Goal: Information Seeking & Learning: Check status

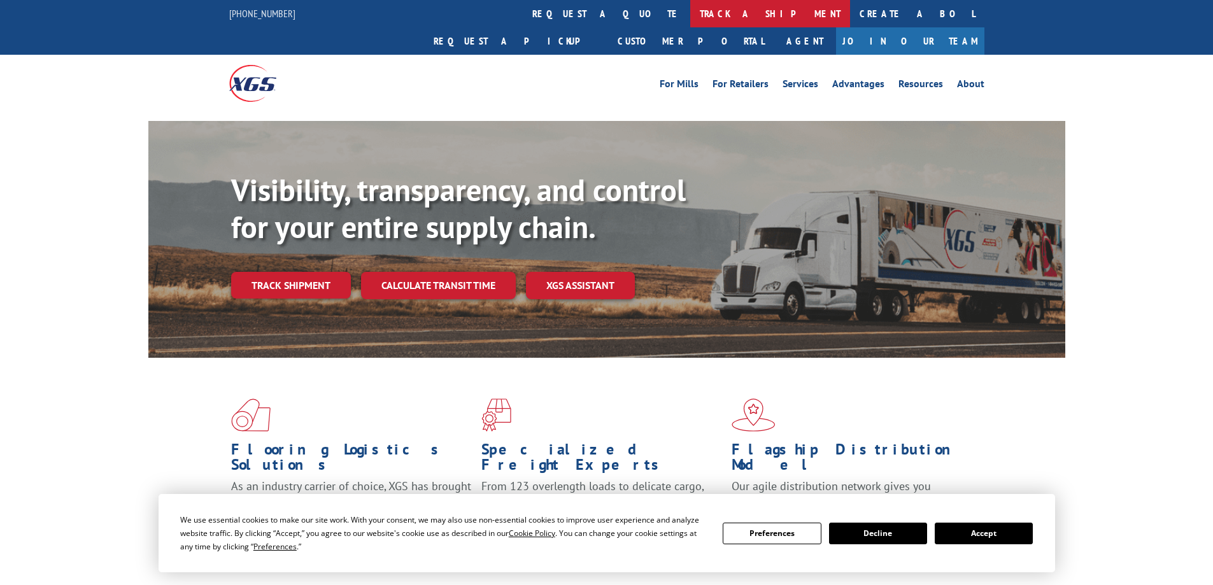
click at [690, 15] on link "track a shipment" at bounding box center [770, 13] width 160 height 27
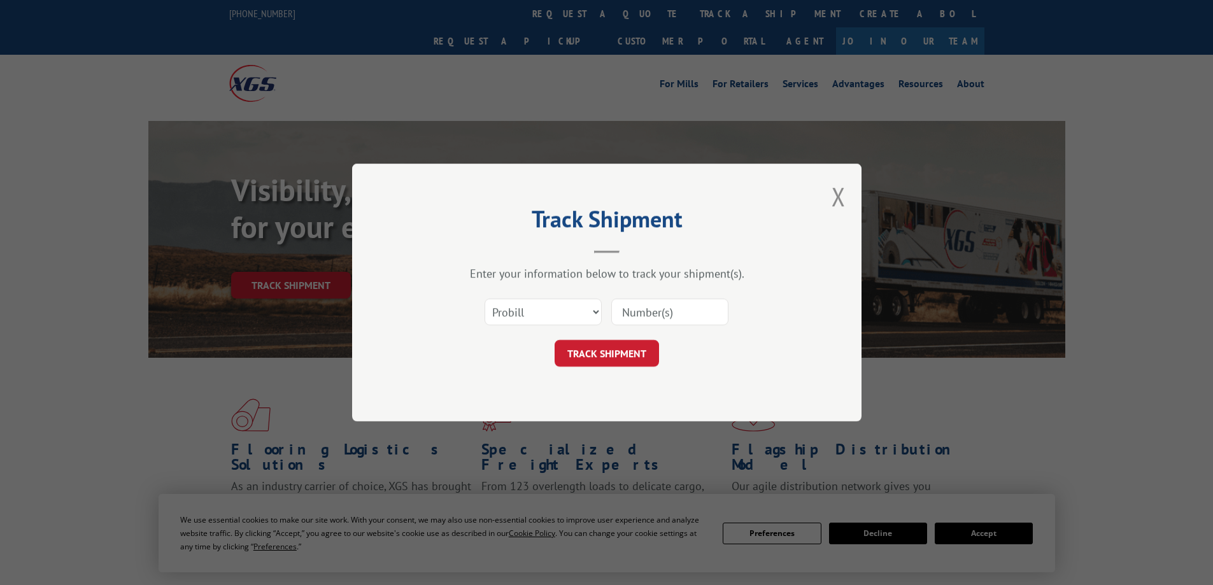
click at [640, 301] on input at bounding box center [669, 312] width 117 height 27
type input "1658494"
click at [628, 351] on button "TRACK SHIPMENT" at bounding box center [607, 353] width 104 height 27
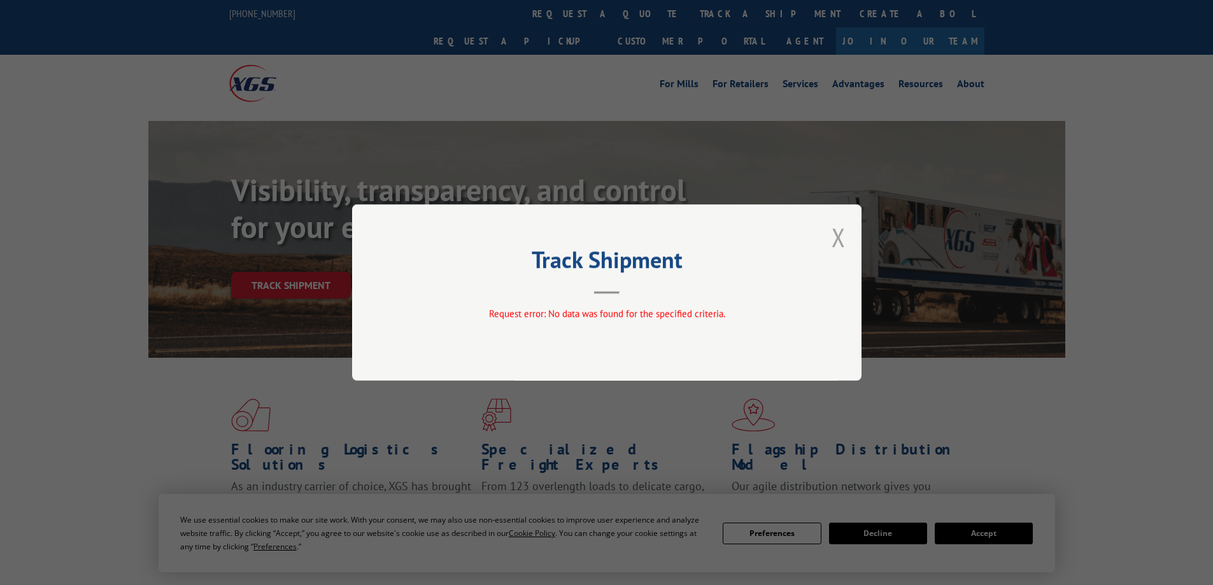
click at [832, 238] on button "Close modal" at bounding box center [839, 237] width 14 height 34
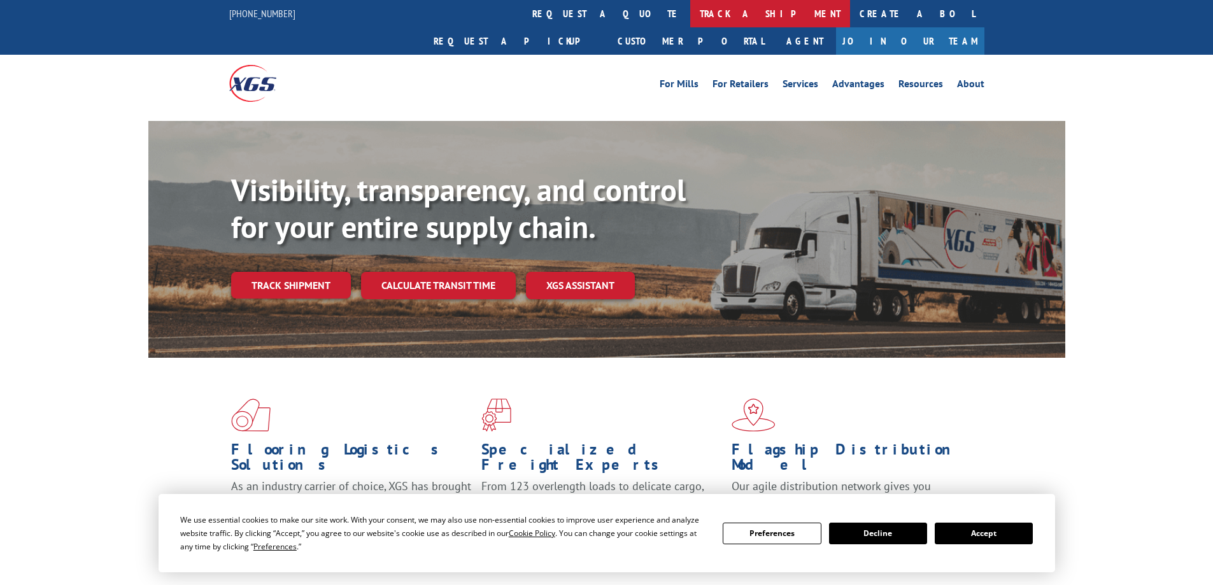
click at [690, 10] on link "track a shipment" at bounding box center [770, 13] width 160 height 27
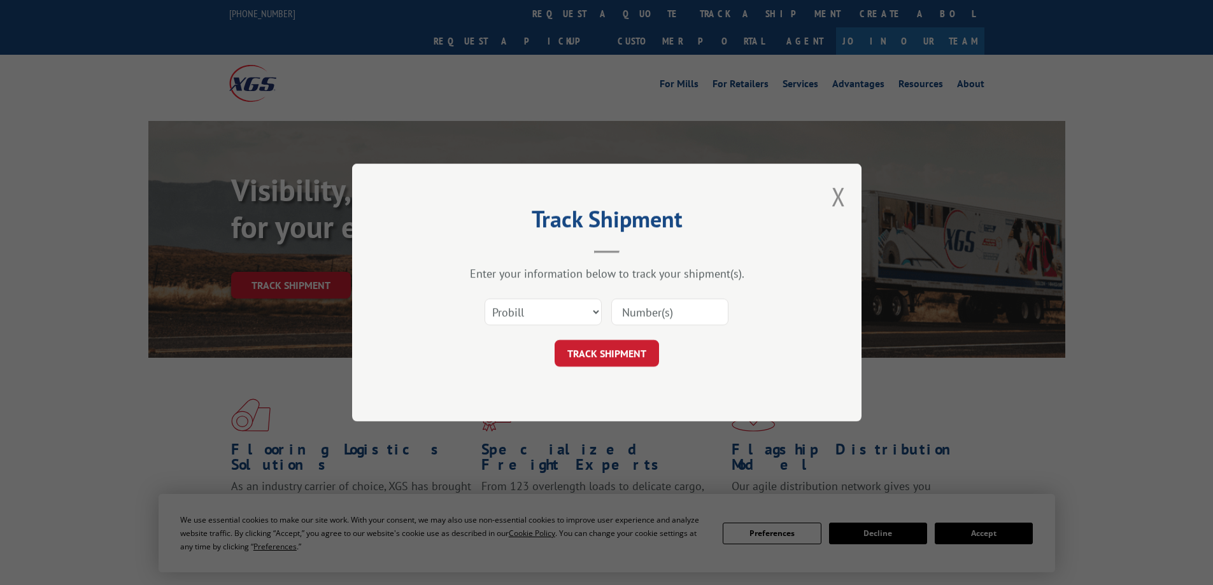
click at [662, 306] on input at bounding box center [669, 312] width 117 height 27
type input "16584594"
click at [650, 348] on button "TRACK SHIPMENT" at bounding box center [607, 353] width 104 height 27
